Goal: Information Seeking & Learning: Learn about a topic

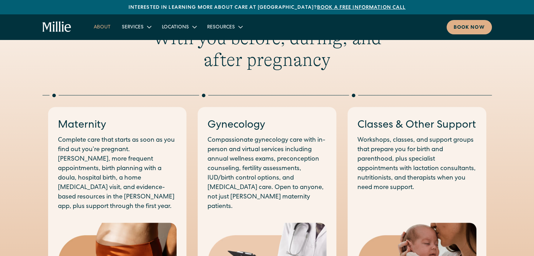
scroll to position [341, 0]
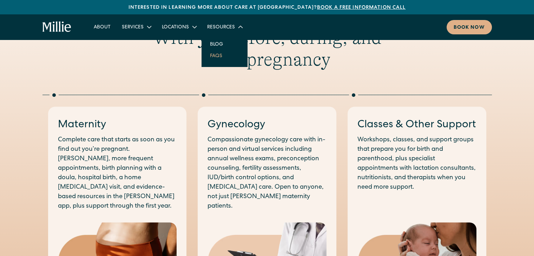
click at [218, 58] on link "FAQs" at bounding box center [216, 56] width 24 height 12
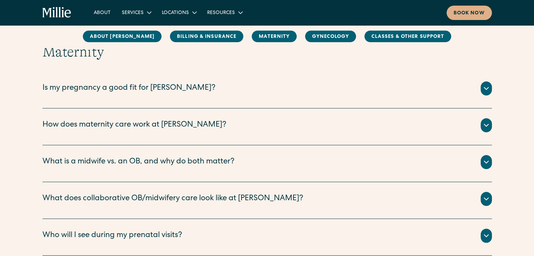
scroll to position [614, 0]
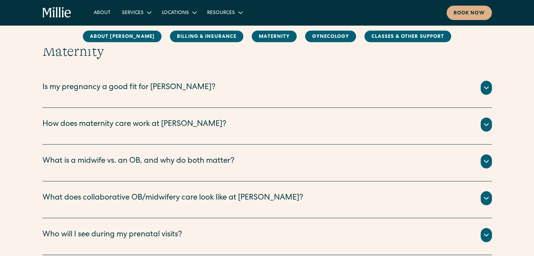
click at [144, 123] on div "How does maternity care work at [PERSON_NAME]?" at bounding box center [134, 125] width 184 height 12
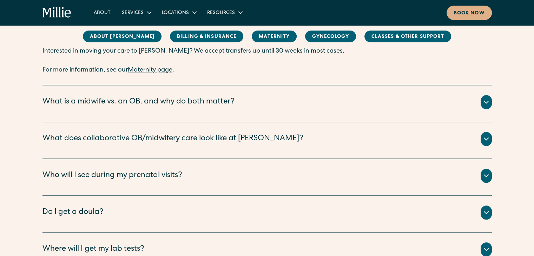
scroll to position [741, 0]
click at [138, 173] on div "Who will I see during my prenatal visits?" at bounding box center [112, 176] width 140 height 12
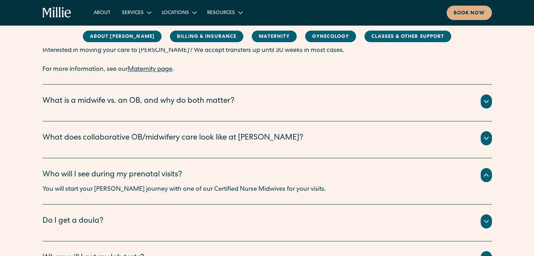
click at [138, 173] on div "Who will I see during my prenatal visits?" at bounding box center [112, 176] width 140 height 12
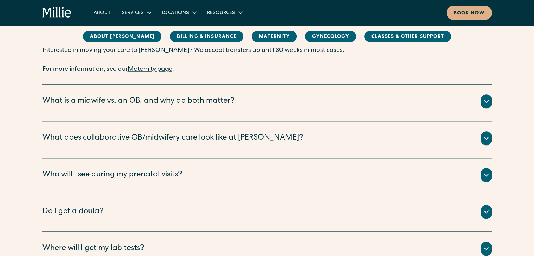
click at [90, 205] on div "Do I get a doula?" at bounding box center [266, 212] width 449 height 14
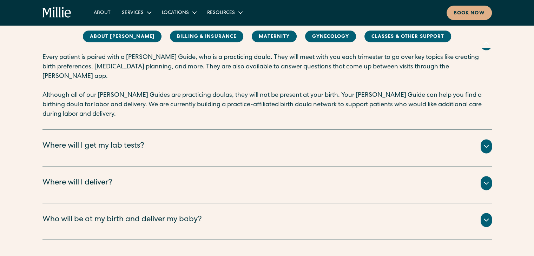
scroll to position [917, 0]
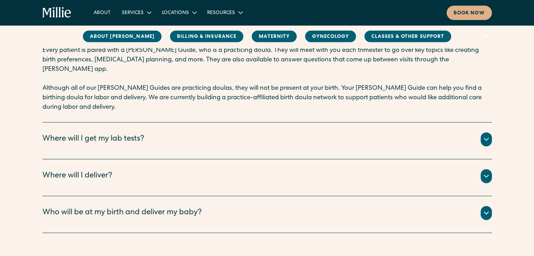
click at [69, 171] on div "Where will I deliver?" at bounding box center [77, 177] width 70 height 12
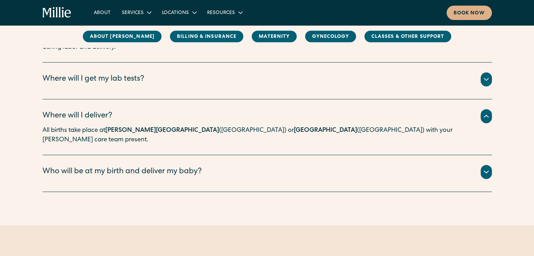
scroll to position [984, 0]
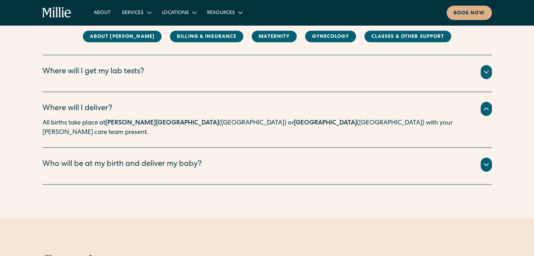
click at [66, 159] on div "Who will be at my birth and deliver my baby?" at bounding box center [121, 165] width 159 height 12
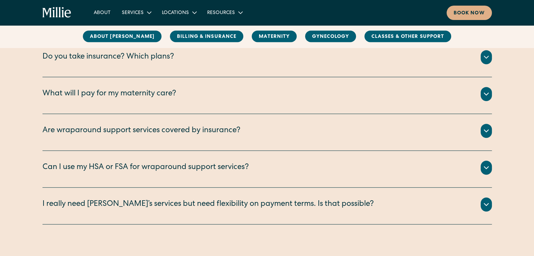
scroll to position [364, 0]
